Goal: Information Seeking & Learning: Learn about a topic

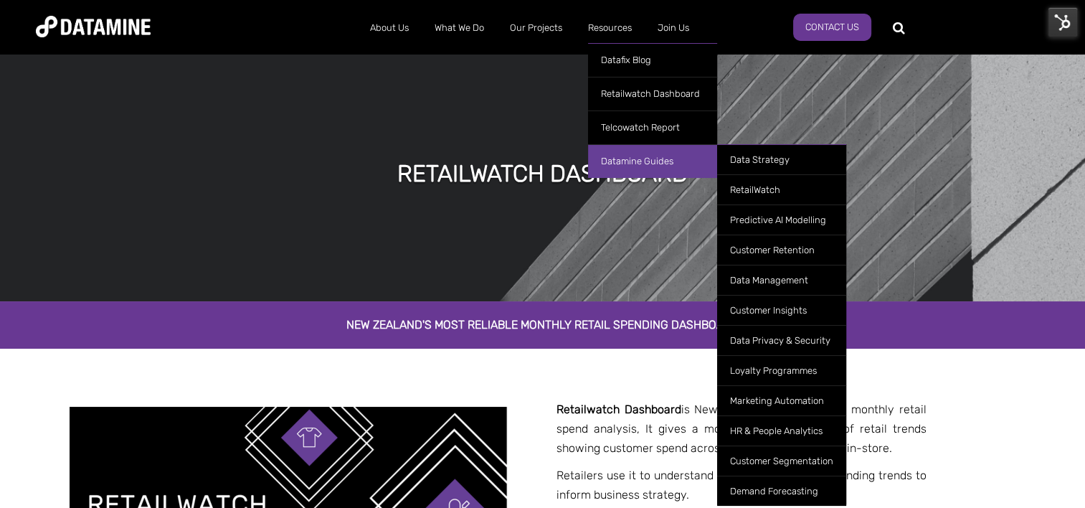
click at [651, 154] on link "Datamine Guides" at bounding box center [652, 161] width 129 height 34
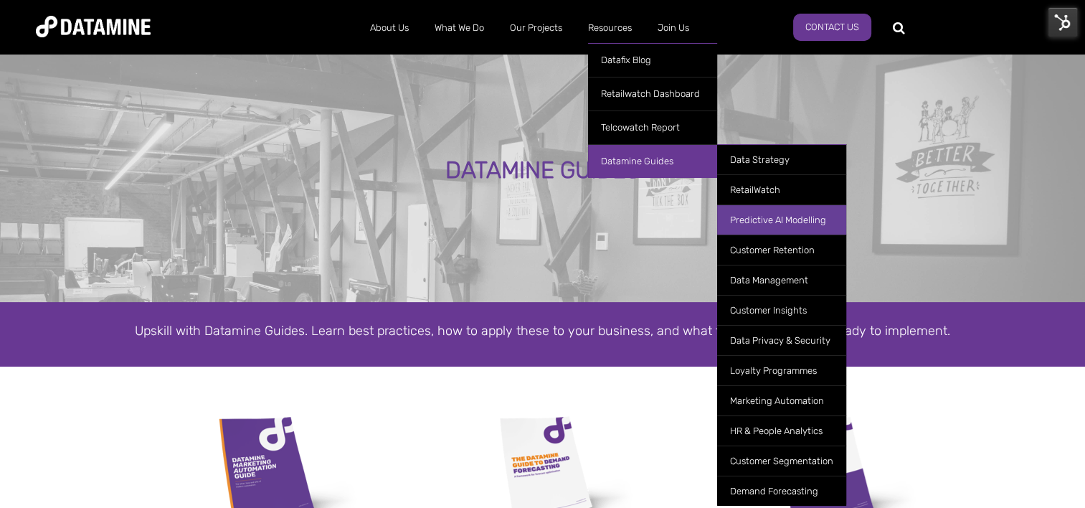
click at [757, 212] on link "Predictive AI Modelling" at bounding box center [781, 219] width 129 height 30
